Goal: Information Seeking & Learning: Learn about a topic

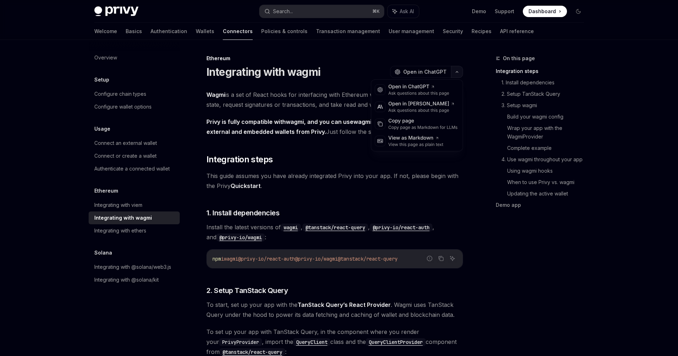
click at [459, 71] on button "button" at bounding box center [457, 72] width 12 height 12
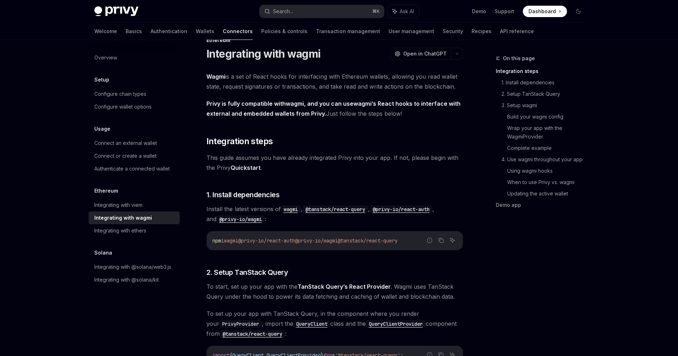
scroll to position [18, 0]
click at [338, 242] on span "@privy-io/wagmi" at bounding box center [316, 240] width 43 height 6
drag, startPoint x: 348, startPoint y: 242, endPoint x: 248, endPoint y: 241, distance: 100.7
click at [248, 241] on span "npm i wagmi @privy-io/react-auth @privy-io/wagmi @tanstack/react-query" at bounding box center [304, 240] width 185 height 6
copy span "@privy-io/react-auth @privy-io/wagmi"
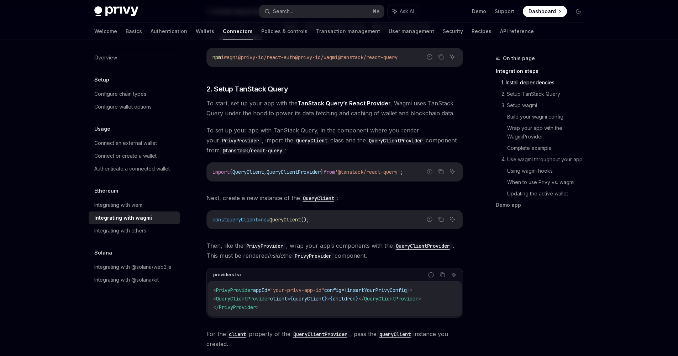
scroll to position [314, 0]
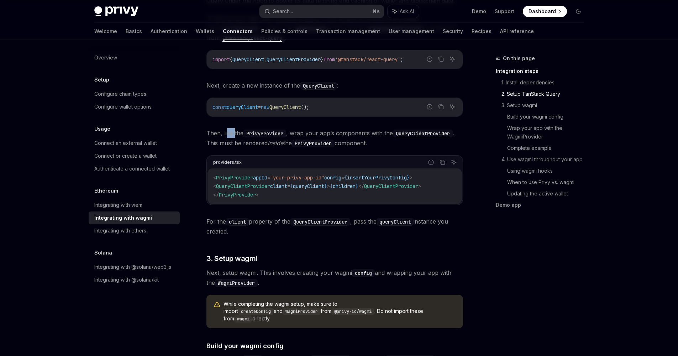
drag, startPoint x: 227, startPoint y: 132, endPoint x: 235, endPoint y: 132, distance: 7.5
click at [235, 132] on span "Then, like the PrivyProvider , wrap your app’s components with the QueryClientP…" at bounding box center [334, 138] width 257 height 20
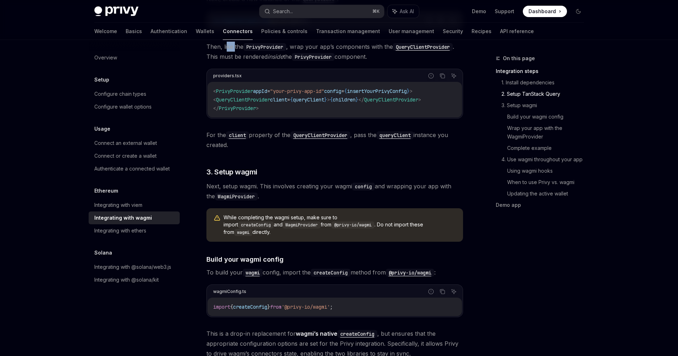
scroll to position [405, 0]
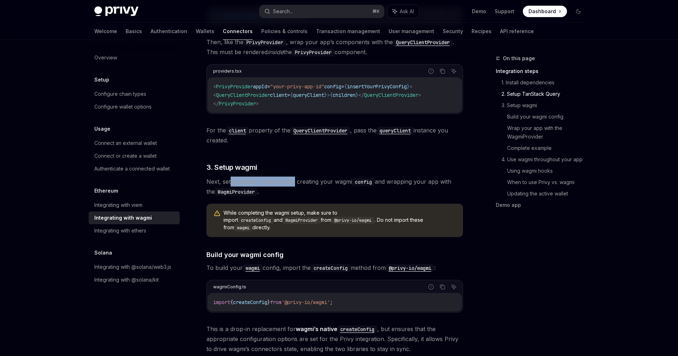
drag, startPoint x: 231, startPoint y: 181, endPoint x: 294, endPoint y: 180, distance: 63.0
click at [294, 180] on span "Next, setup wagmi. This involves creating your wagmi config and wrapping your a…" at bounding box center [334, 187] width 257 height 20
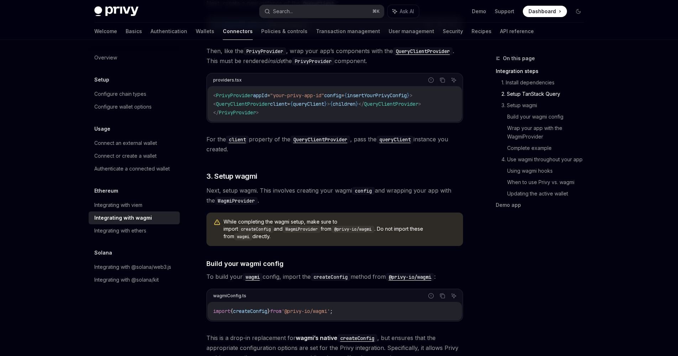
scroll to position [387, 0]
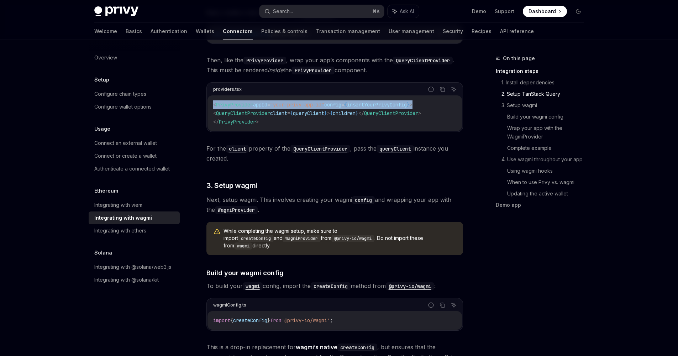
drag, startPoint x: 423, startPoint y: 106, endPoint x: 211, endPoint y: 105, distance: 212.1
click at [211, 105] on div "< PrivyProvider appId = "your-privy-app-id" config = { insertYourPrivyConfig } …" at bounding box center [334, 113] width 254 height 36
copy span "< PrivyProvider appId = "your-privy-app-id" config = { insertYourPrivyConfig } >"
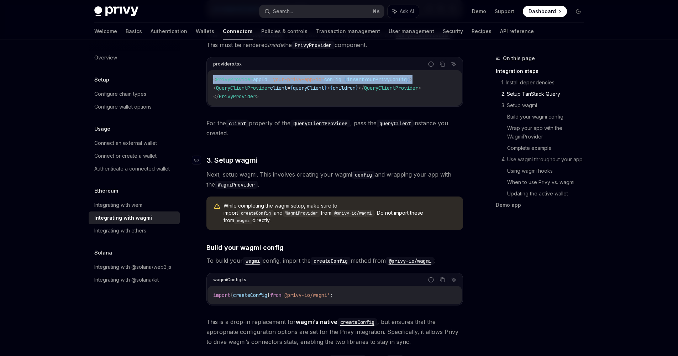
scroll to position [227, 0]
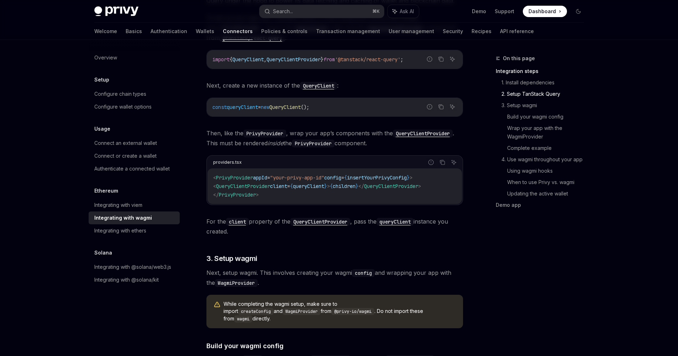
scroll to position [348, 0]
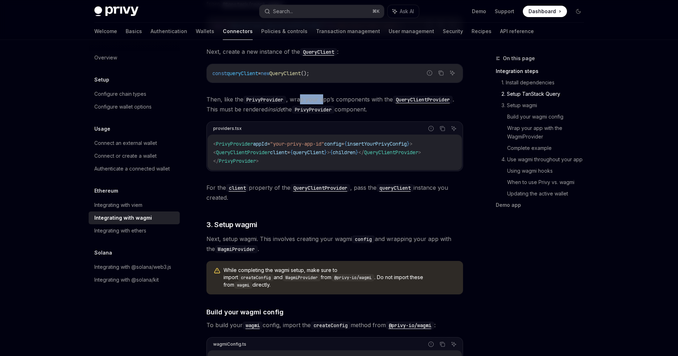
drag, startPoint x: 301, startPoint y: 100, endPoint x: 325, endPoint y: 98, distance: 23.5
click at [325, 98] on span "Then, like the PrivyProvider , wrap your app’s components with the QueryClientP…" at bounding box center [334, 104] width 257 height 20
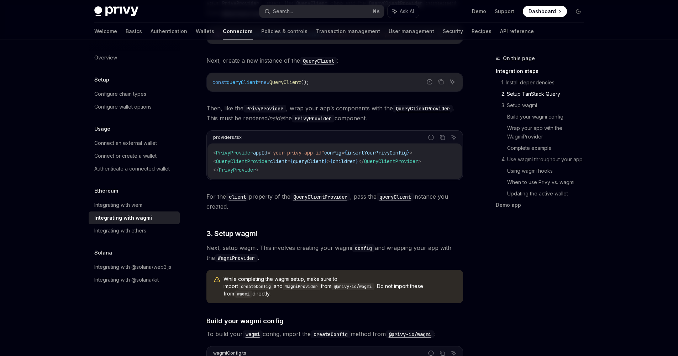
click at [265, 112] on code "PrivyProvider" at bounding box center [264, 109] width 43 height 8
click at [268, 109] on code "PrivyProvider" at bounding box center [264, 109] width 43 height 8
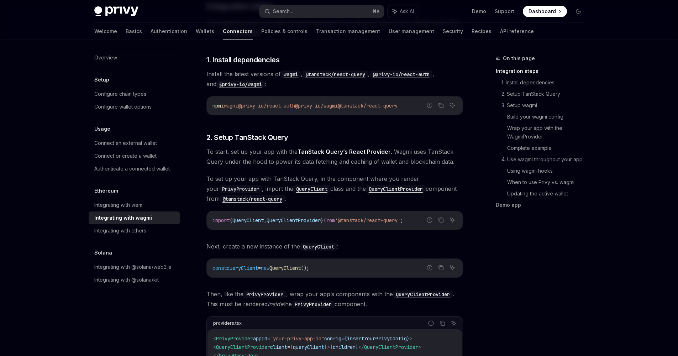
scroll to position [148, 0]
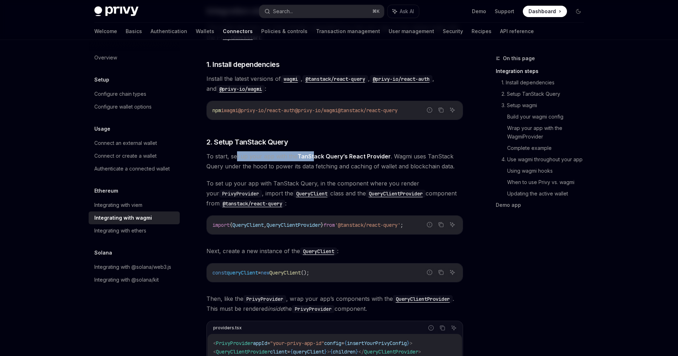
drag, startPoint x: 237, startPoint y: 157, endPoint x: 314, endPoint y: 156, distance: 76.9
click at [314, 156] on span "To start, set up your app with the TanStack Query’s React Provider . Wagmi uses…" at bounding box center [334, 161] width 257 height 20
drag, startPoint x: 404, startPoint y: 157, endPoint x: 414, endPoint y: 156, distance: 10.4
click at [414, 156] on span "To start, set up your app with the TanStack Query’s React Provider . Wagmi uses…" at bounding box center [334, 161] width 257 height 20
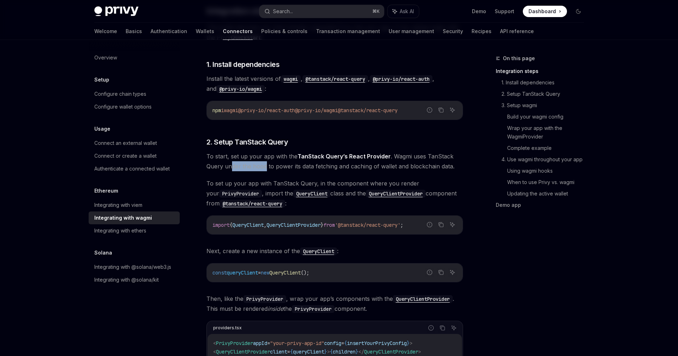
drag, startPoint x: 231, startPoint y: 166, endPoint x: 264, endPoint y: 165, distance: 33.1
click at [264, 165] on span "To start, set up your app with the TanStack Query’s React Provider . Wagmi uses…" at bounding box center [334, 161] width 257 height 20
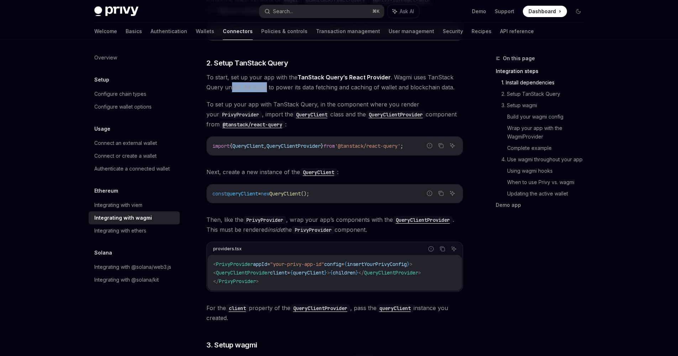
scroll to position [237, 0]
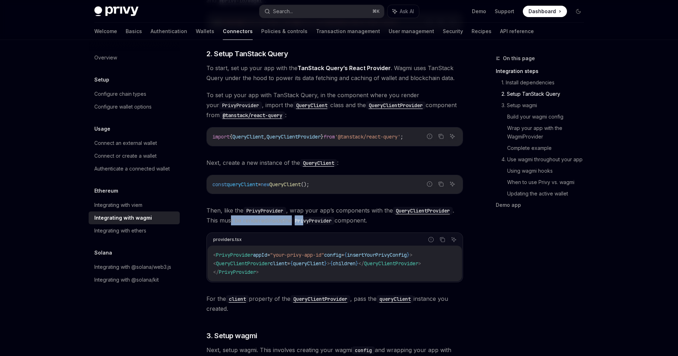
drag, startPoint x: 267, startPoint y: 220, endPoint x: 361, endPoint y: 223, distance: 94.0
click at [309, 222] on span "Then, like the PrivyProvider , wrap your app’s components with the QueryClientP…" at bounding box center [334, 215] width 257 height 20
click at [348, 222] on span "Then, like the PrivyProvider , wrap your app’s components with the QueryClientP…" at bounding box center [334, 215] width 257 height 20
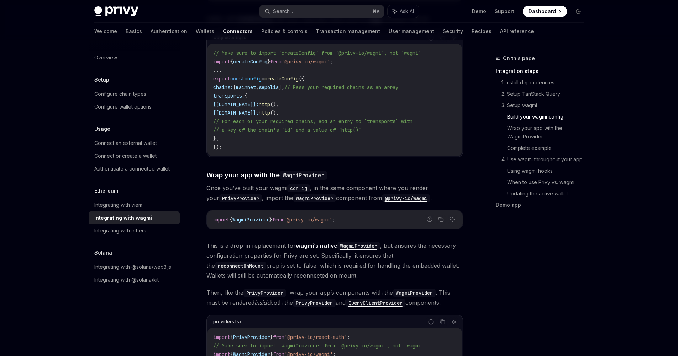
scroll to position [851, 0]
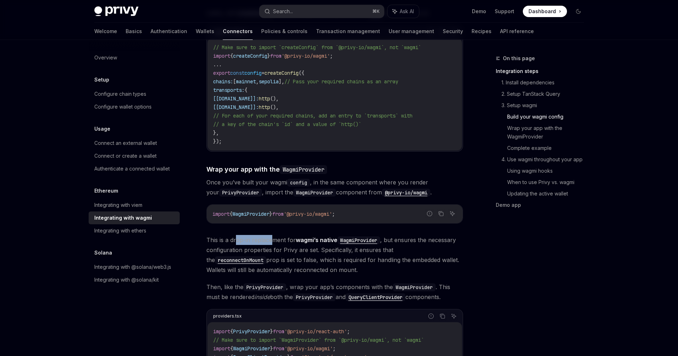
drag, startPoint x: 237, startPoint y: 232, endPoint x: 272, endPoint y: 232, distance: 35.6
click at [272, 235] on span "This is a drop-in replacement for wagmi’s native WagmiProvider , but ensures th…" at bounding box center [334, 255] width 257 height 40
drag, startPoint x: 262, startPoint y: 244, endPoint x: 328, endPoint y: 243, distance: 66.2
click at [328, 243] on span "This is a drop-in replacement for wagmi’s native WagmiProvider , but ensures th…" at bounding box center [334, 255] width 257 height 40
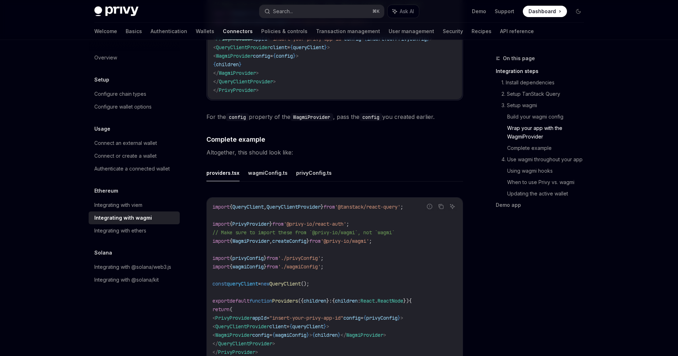
scroll to position [1254, 0]
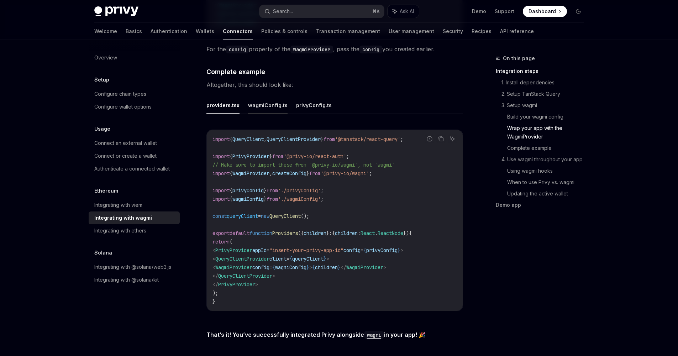
click at [269, 97] on button "wagmiConfig.ts" at bounding box center [267, 105] width 39 height 17
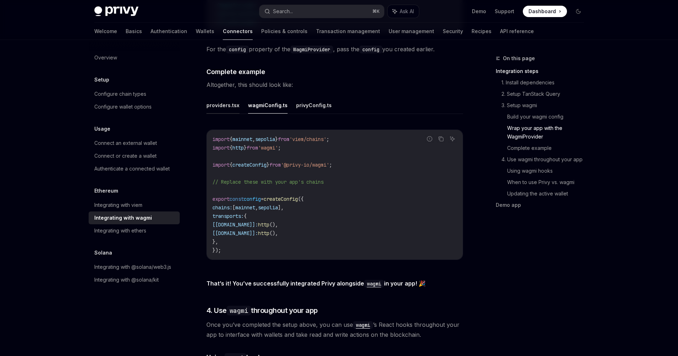
click at [222, 100] on button "providers.tsx" at bounding box center [222, 105] width 33 height 17
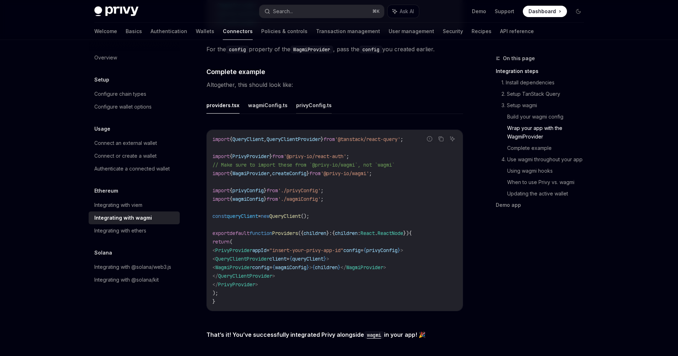
click at [308, 101] on button "privyConfig.ts" at bounding box center [314, 105] width 36 height 17
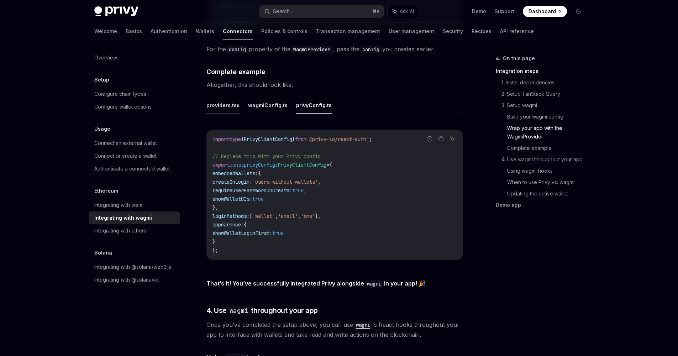
click at [218, 102] on button "providers.tsx" at bounding box center [222, 105] width 33 height 17
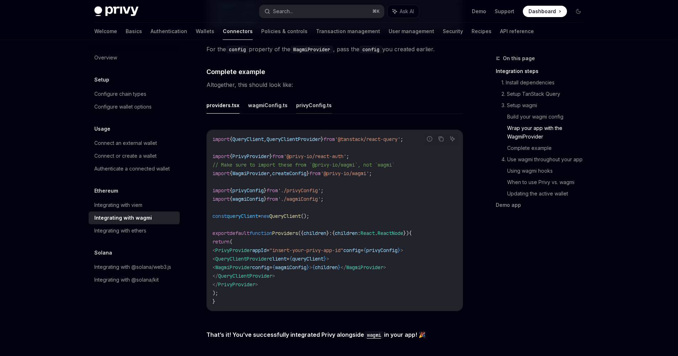
click at [317, 103] on button "privyConfig.ts" at bounding box center [314, 105] width 36 height 17
type textarea "*"
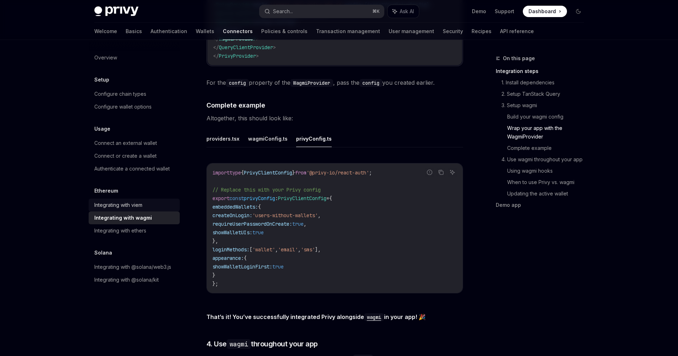
scroll to position [1225, 0]
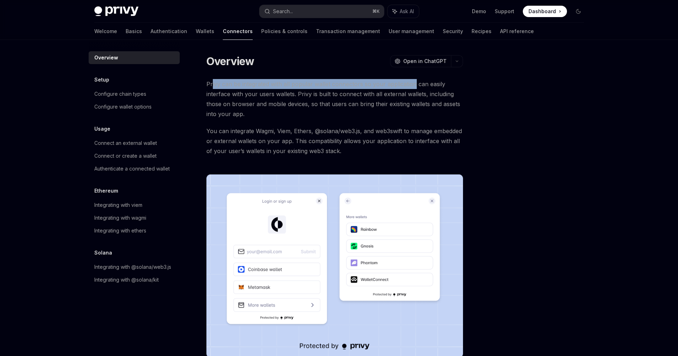
drag, startPoint x: 212, startPoint y: 82, endPoint x: 414, endPoint y: 86, distance: 202.2
click at [414, 86] on span "Privy can be integrated with all popular wallet connectors so your application …" at bounding box center [334, 99] width 257 height 40
click at [126, 30] on link "Basics" at bounding box center [134, 31] width 16 height 17
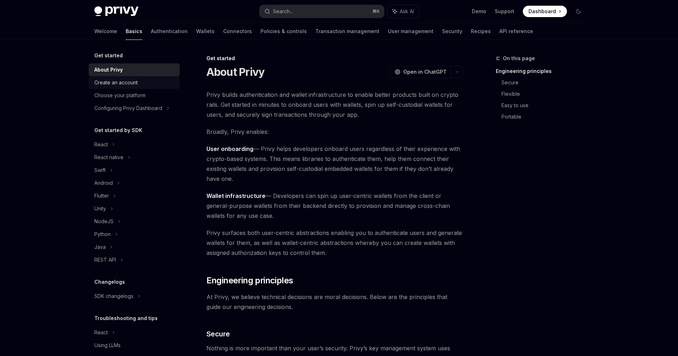
click at [96, 81] on div "Create an account" at bounding box center [115, 82] width 43 height 9
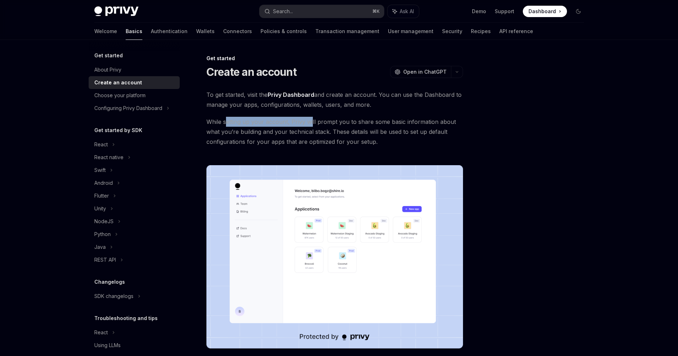
drag, startPoint x: 227, startPoint y: 120, endPoint x: 320, endPoint y: 120, distance: 92.9
click at [318, 120] on span "While setting up your account, Privy will prompt you to share some basic inform…" at bounding box center [334, 132] width 257 height 30
click at [96, 11] on img at bounding box center [116, 11] width 44 height 10
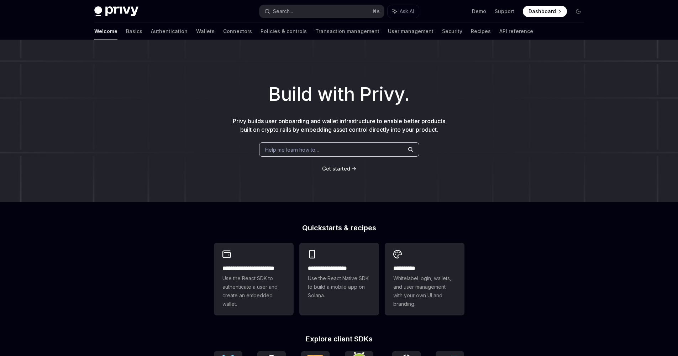
click at [554, 15] on span at bounding box center [545, 11] width 44 height 11
click at [126, 34] on link "Basics" at bounding box center [134, 31] width 16 height 17
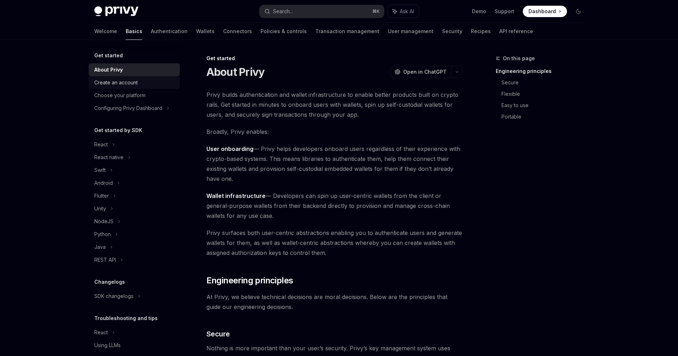
click at [116, 79] on div "Create an account" at bounding box center [115, 82] width 43 height 9
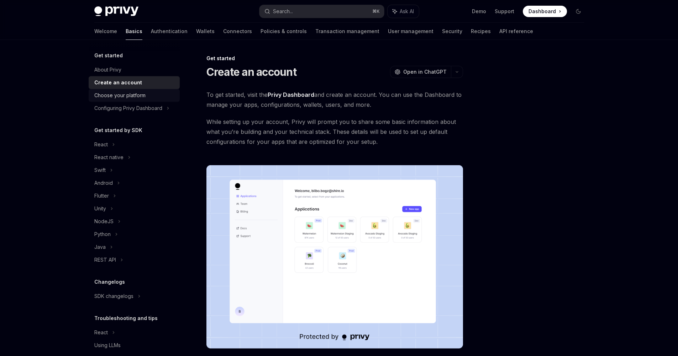
click at [113, 100] on link "Choose your platform" at bounding box center [134, 95] width 91 height 13
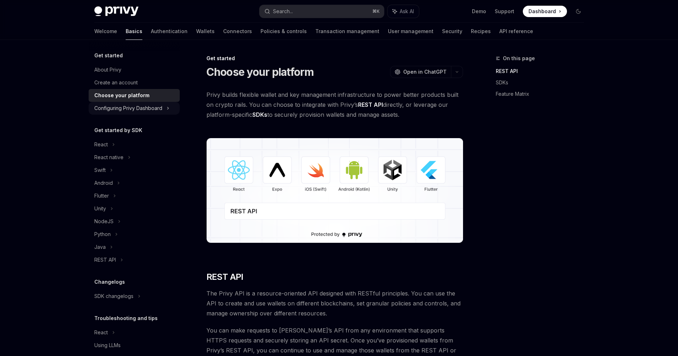
click at [138, 110] on div "Configuring Privy Dashboard" at bounding box center [128, 108] width 68 height 9
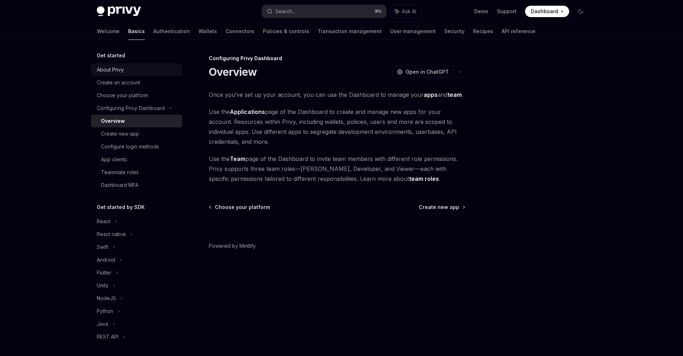
click at [110, 70] on div "About Privy" at bounding box center [110, 69] width 27 height 9
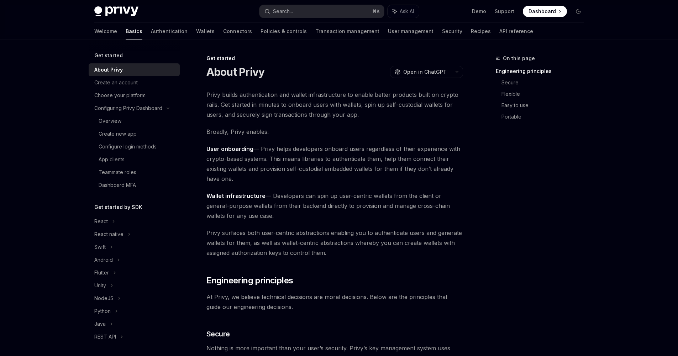
click at [132, 14] on img at bounding box center [116, 11] width 44 height 10
type textarea "*"
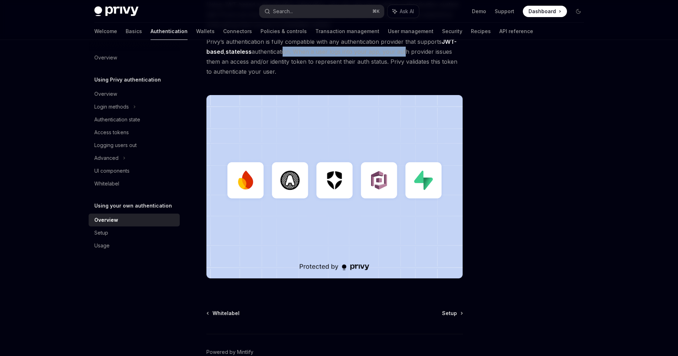
scroll to position [135, 0]
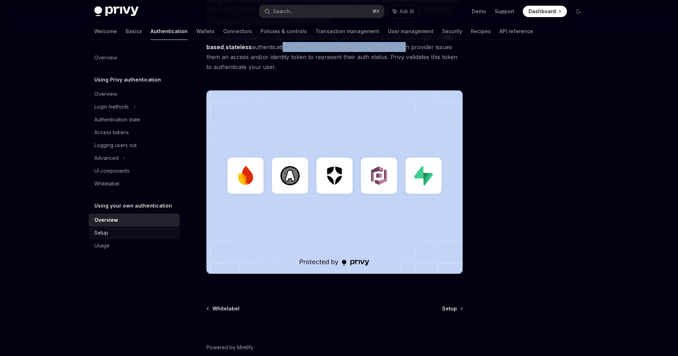
click at [114, 238] on link "Setup" at bounding box center [134, 232] width 91 height 13
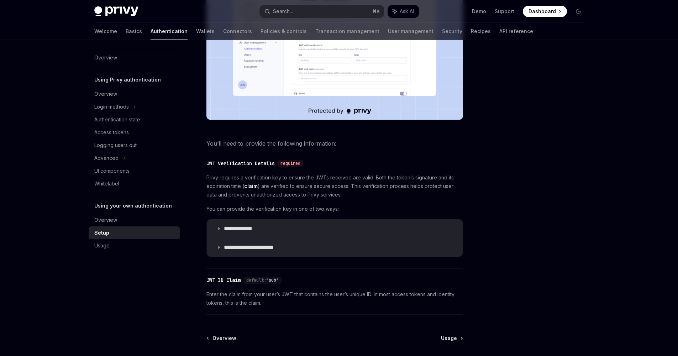
scroll to position [300, 0]
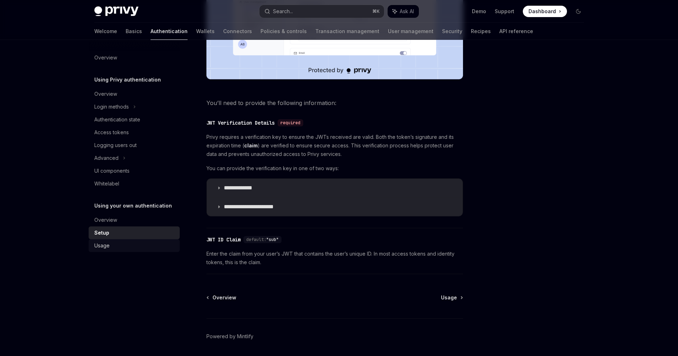
click at [110, 246] on div "Usage" at bounding box center [134, 245] width 81 height 9
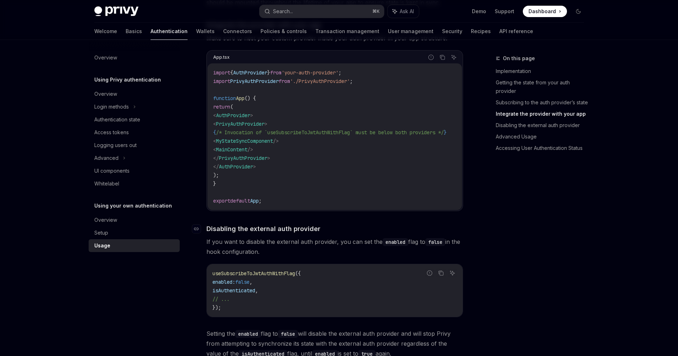
scroll to position [896, 0]
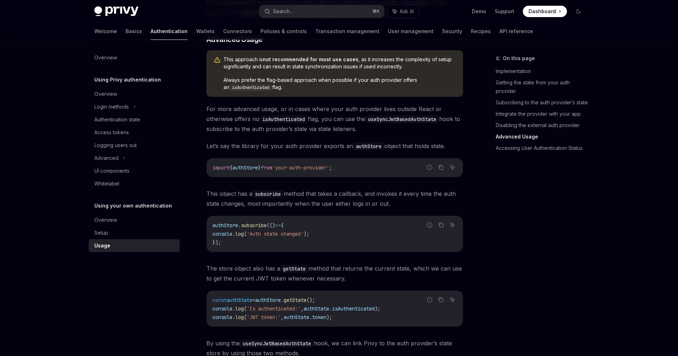
click at [142, 51] on div at bounding box center [134, 45] width 91 height 11
click at [141, 58] on div "Overview" at bounding box center [134, 57] width 81 height 9
type textarea "*"
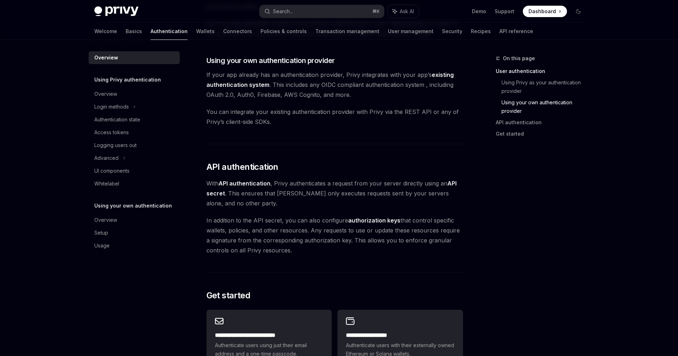
scroll to position [411, 0]
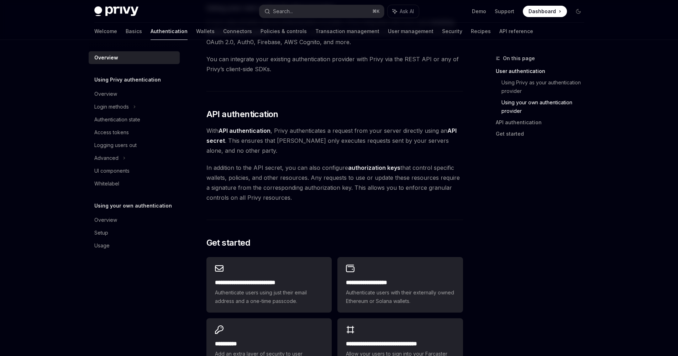
click at [246, 131] on strong "API authentication" at bounding box center [244, 130] width 52 height 7
click at [227, 130] on strong "API authentication" at bounding box center [244, 130] width 52 height 7
drag, startPoint x: 222, startPoint y: 131, endPoint x: 259, endPoint y: 131, distance: 36.3
click at [259, 131] on strong "API authentication" at bounding box center [244, 130] width 52 height 7
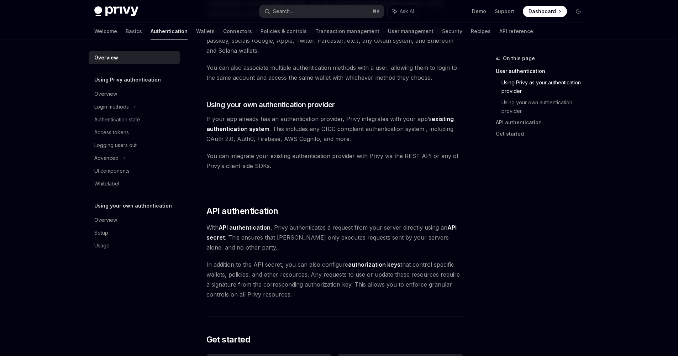
scroll to position [0, 0]
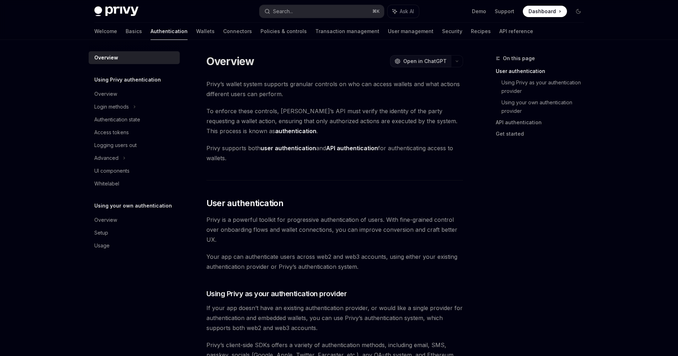
click at [427, 63] on span "Open in ChatGPT" at bounding box center [424, 61] width 43 height 7
click at [458, 63] on button "button" at bounding box center [457, 61] width 12 height 12
click at [458, 62] on button "button" at bounding box center [457, 61] width 12 height 12
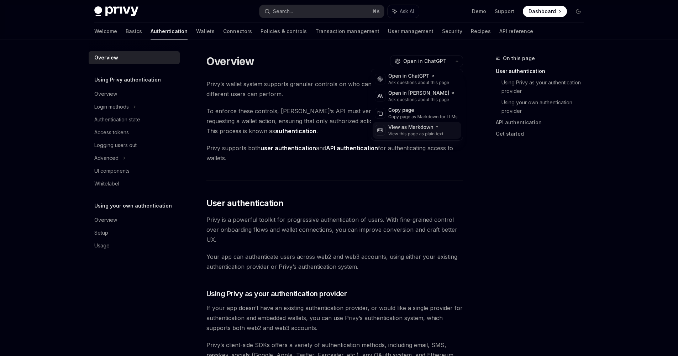
click at [441, 134] on div "View this page as plain text" at bounding box center [415, 134] width 55 height 6
